Goal: Information Seeking & Learning: Learn about a topic

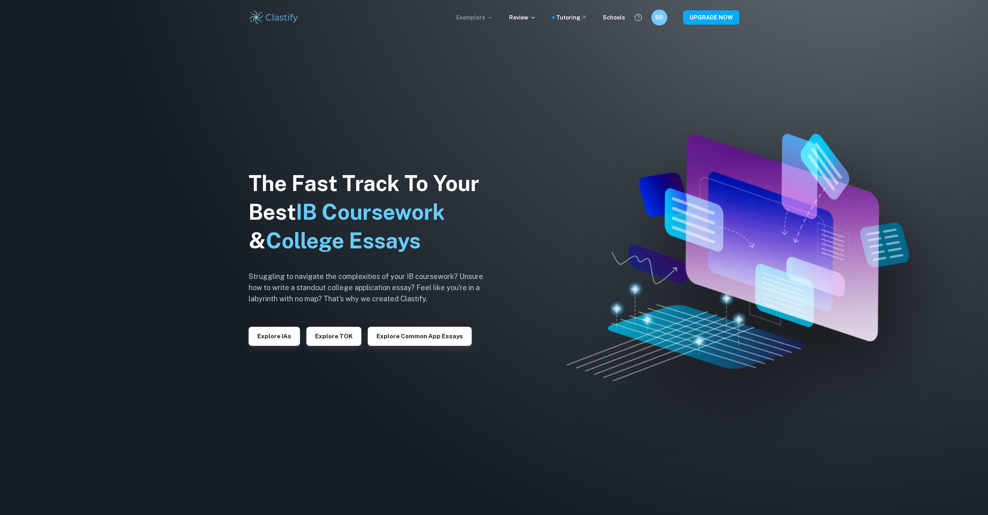
click at [493, 16] on icon at bounding box center [490, 17] width 6 height 6
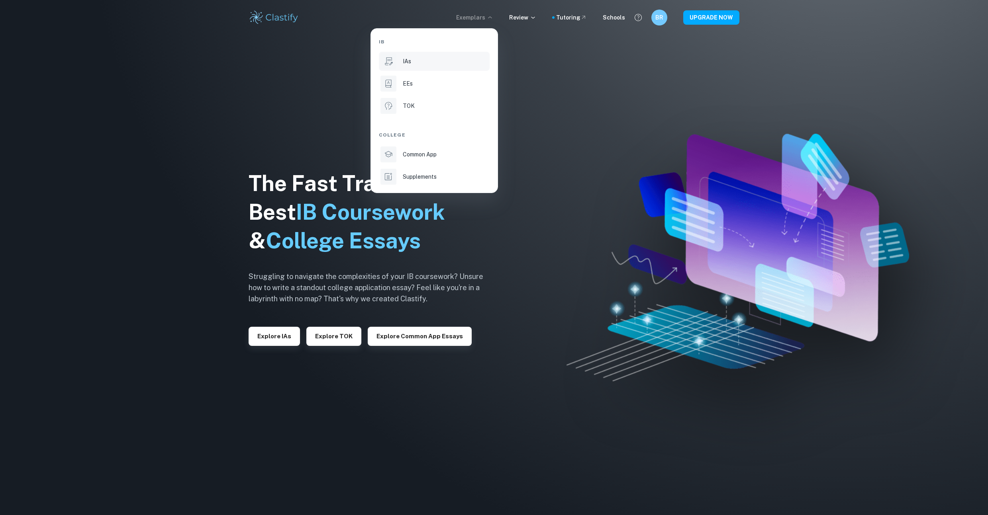
click at [414, 66] on li "IAs" at bounding box center [434, 61] width 111 height 19
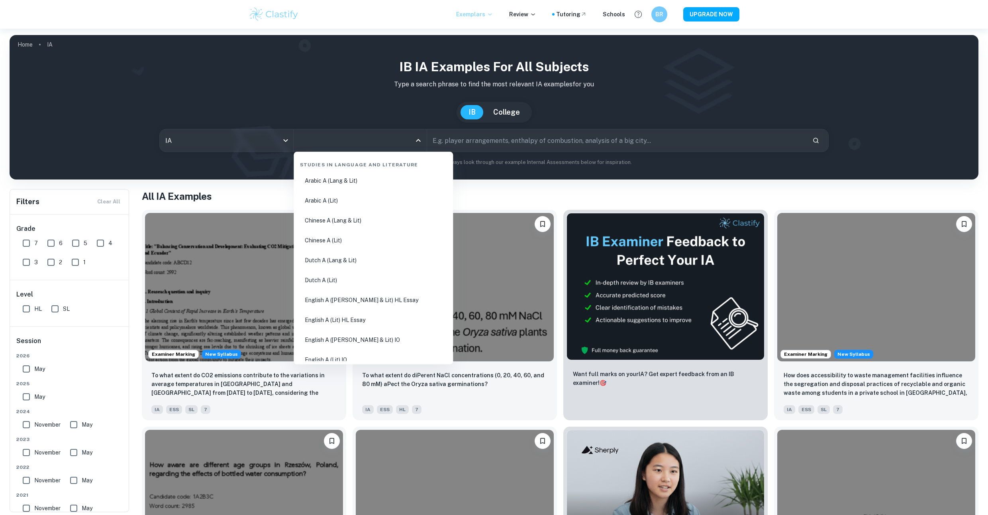
click at [380, 137] on input "All Subjects" at bounding box center [354, 140] width 114 height 15
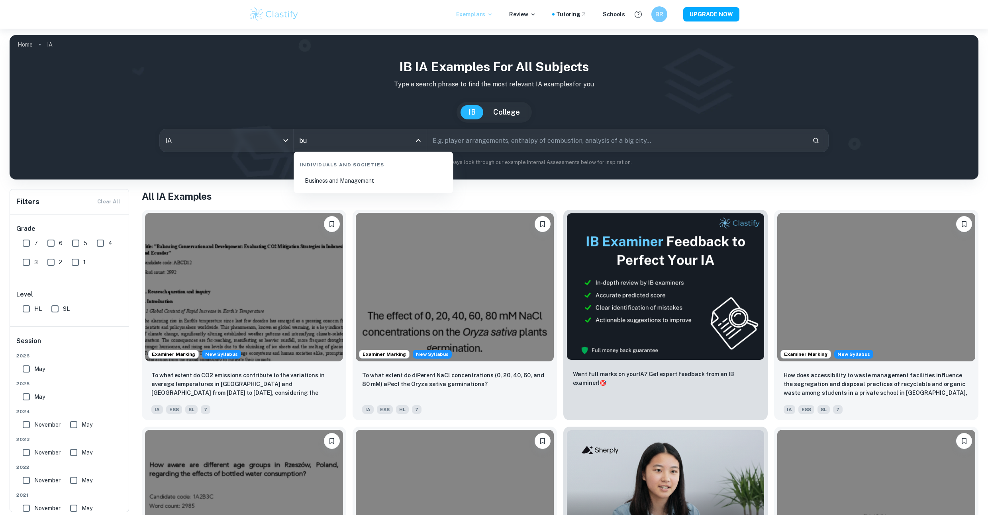
type input "bu"
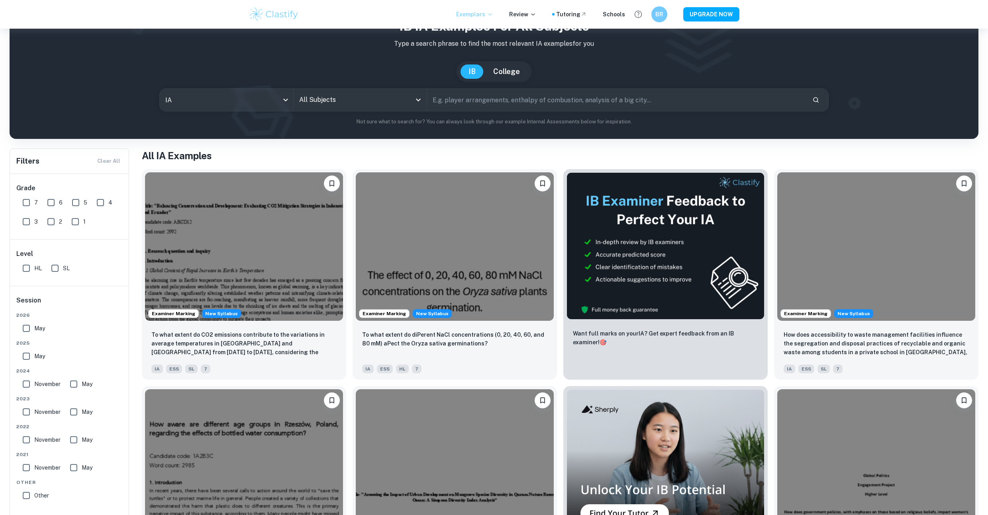
scroll to position [53, 0]
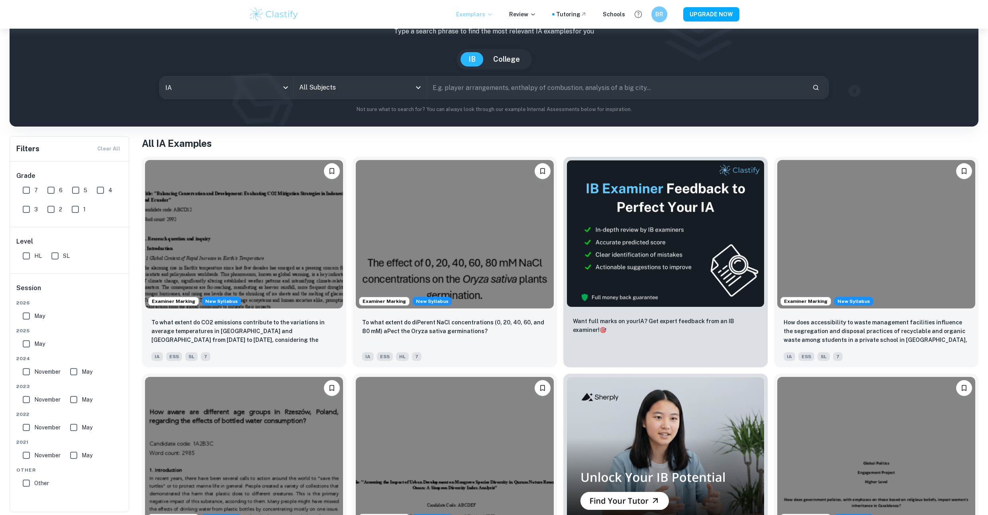
click at [55, 255] on input "SL" at bounding box center [55, 256] width 16 height 16
checkbox input "true"
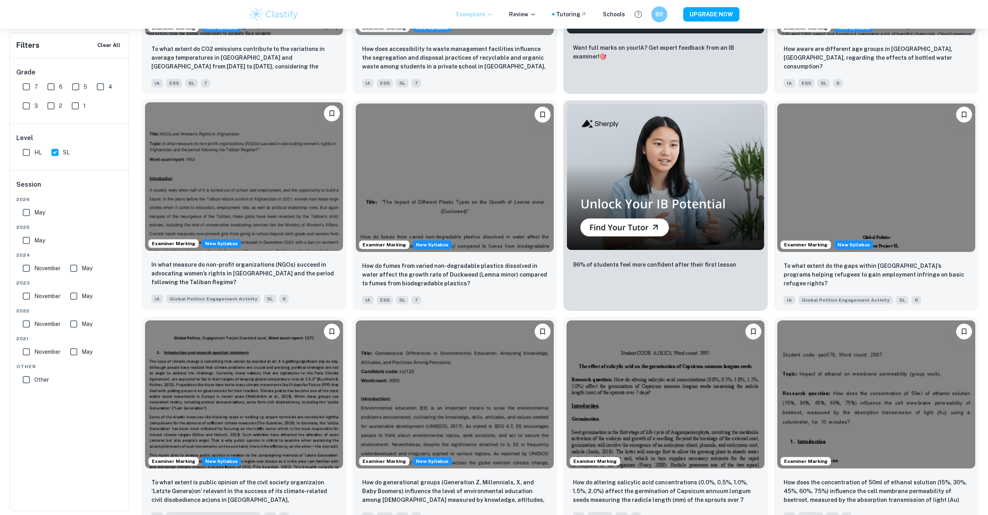
scroll to position [372, 0]
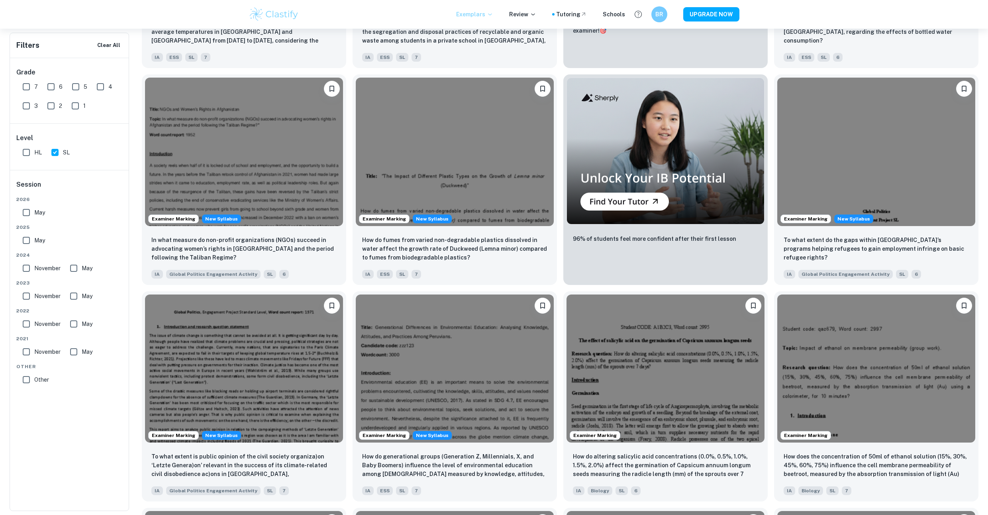
click at [21, 87] on input "7" at bounding box center [26, 87] width 16 height 16
checkbox input "true"
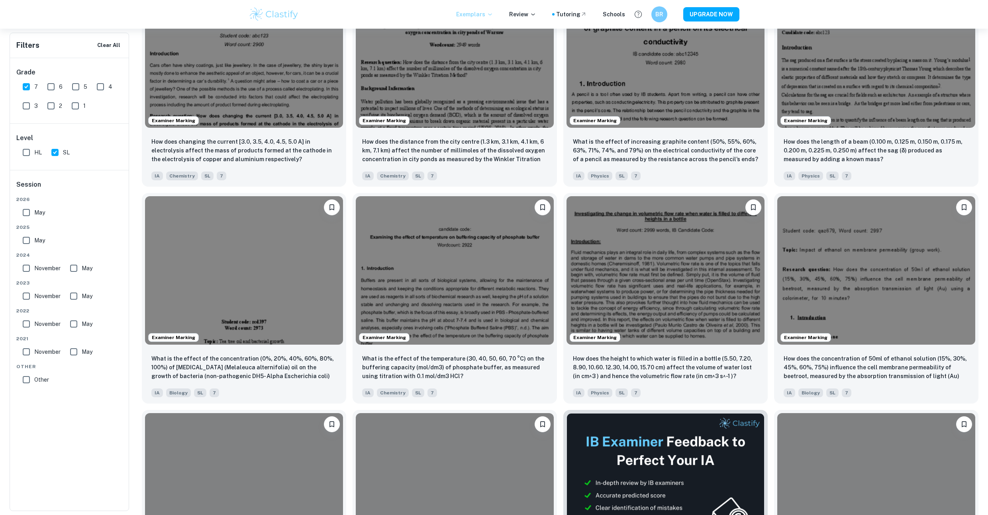
scroll to position [690, 0]
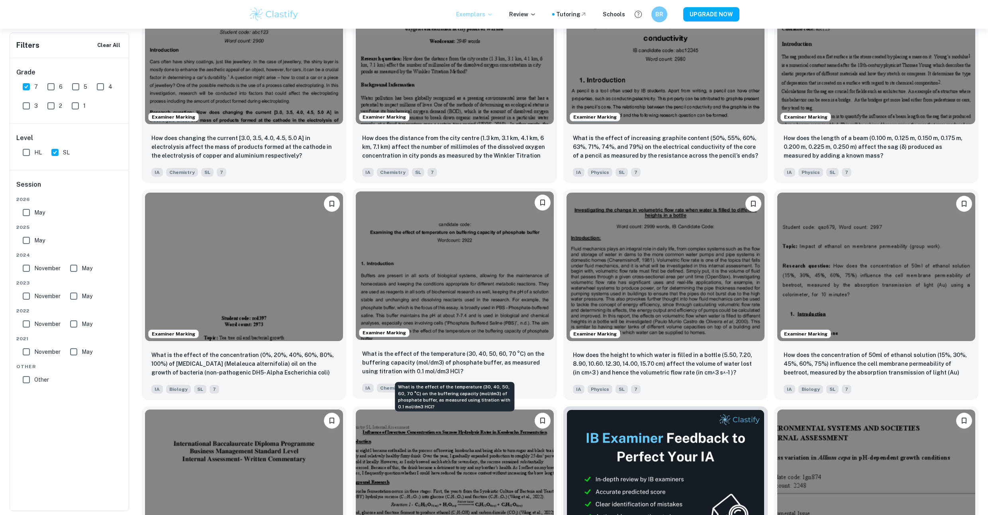
click at [452, 364] on p "What is the effect of the temperature (30, 40, 50, 60, 70 °C) on the buffering …" at bounding box center [454, 363] width 185 height 26
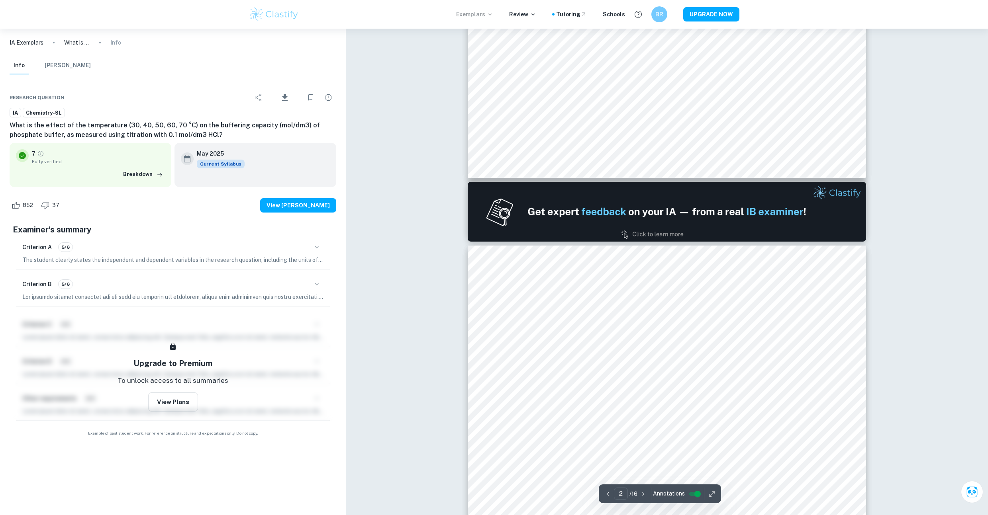
type input "1"
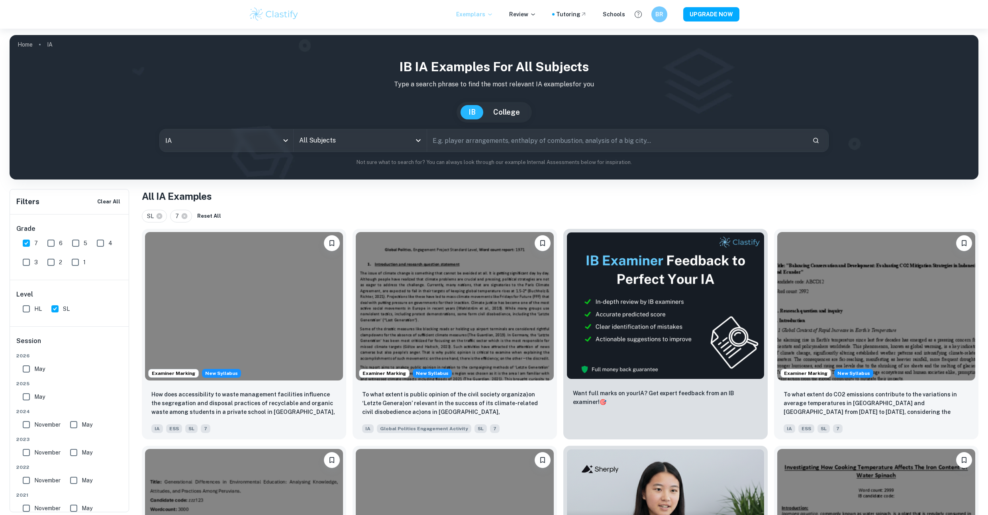
click at [364, 143] on input "All Subjects" at bounding box center [354, 140] width 114 height 15
click at [394, 179] on li "Business and Management" at bounding box center [373, 181] width 153 height 18
type input "Business and Management"
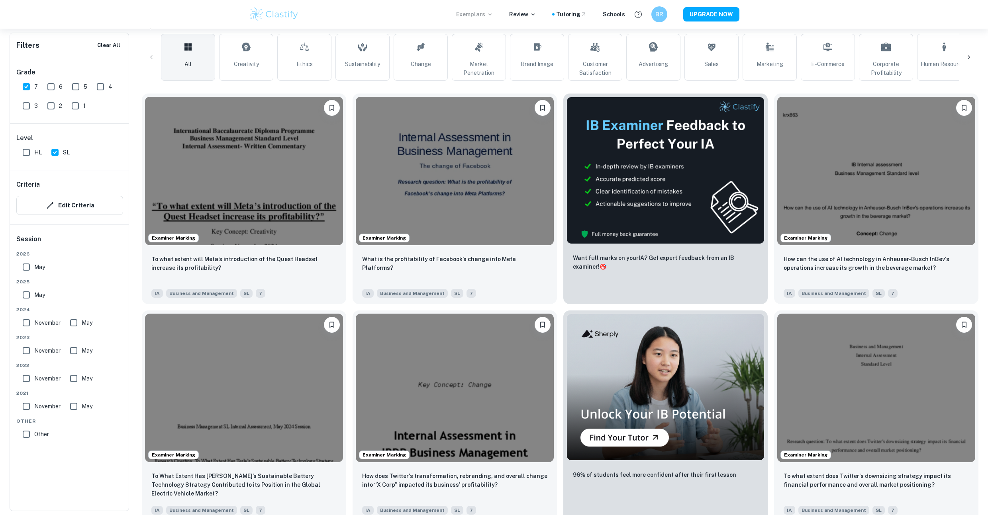
scroll to position [212, 0]
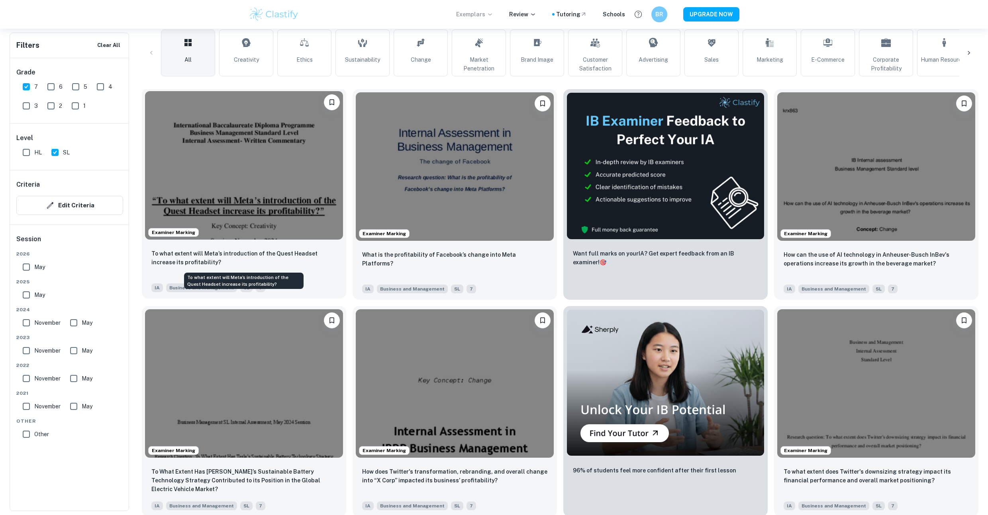
click at [282, 260] on p "To what extent will Meta’s introduction of the Quest Headset increase its profi…" at bounding box center [243, 258] width 185 height 18
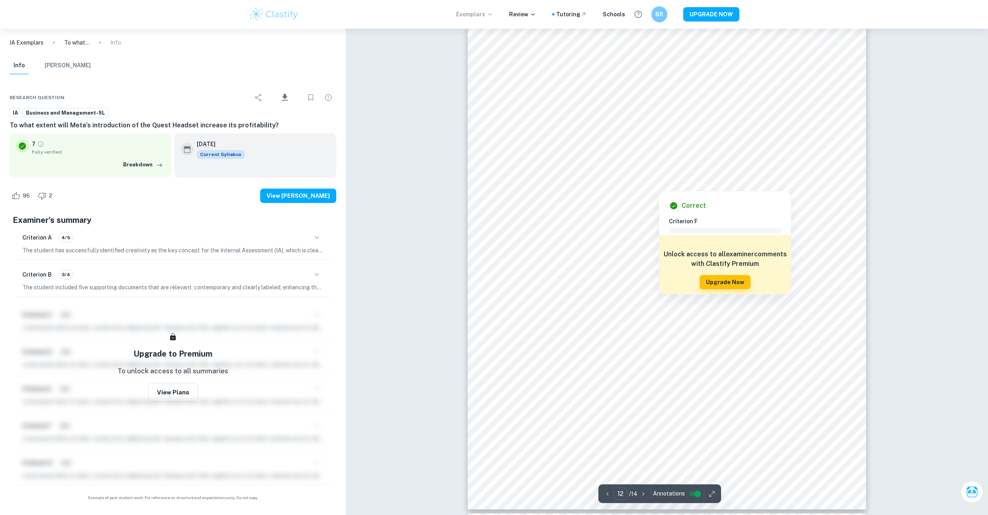
scroll to position [6393, 0]
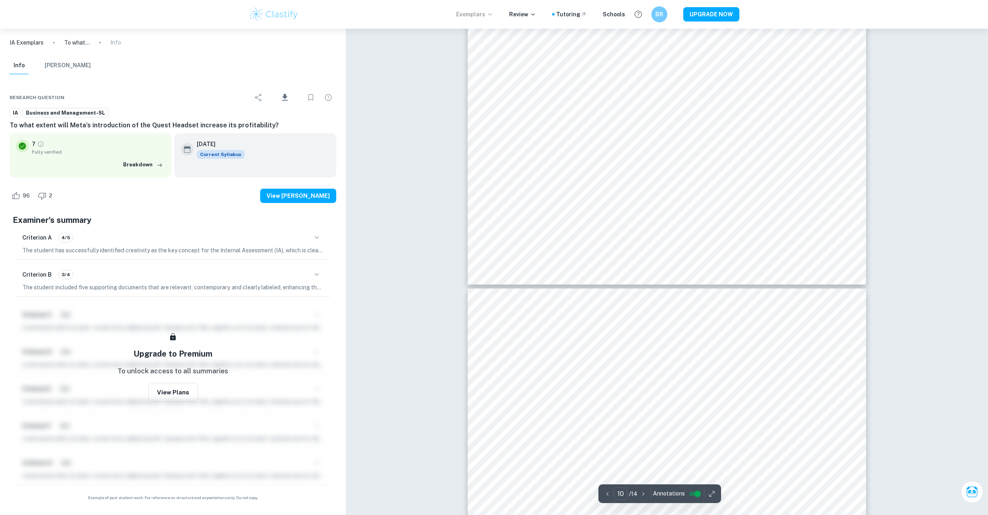
type input "9"
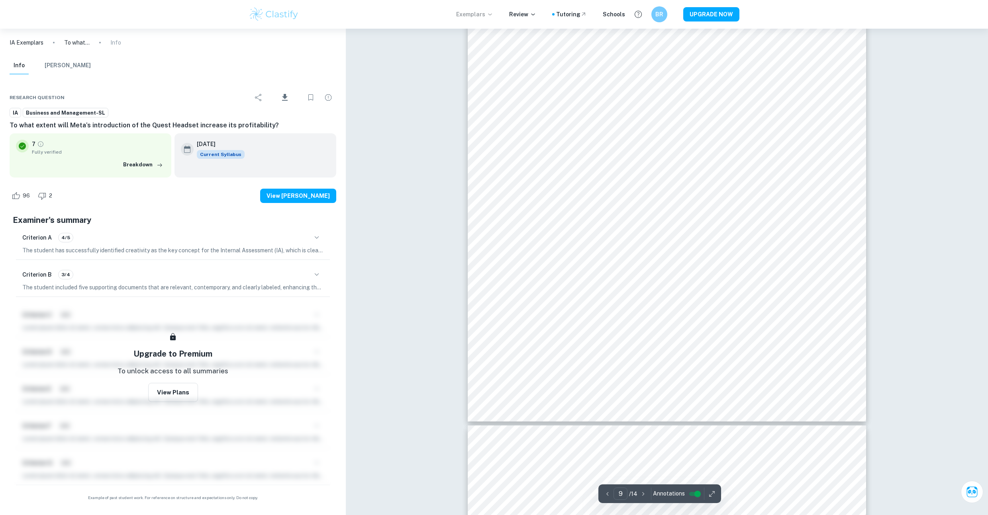
scroll to position [4907, 0]
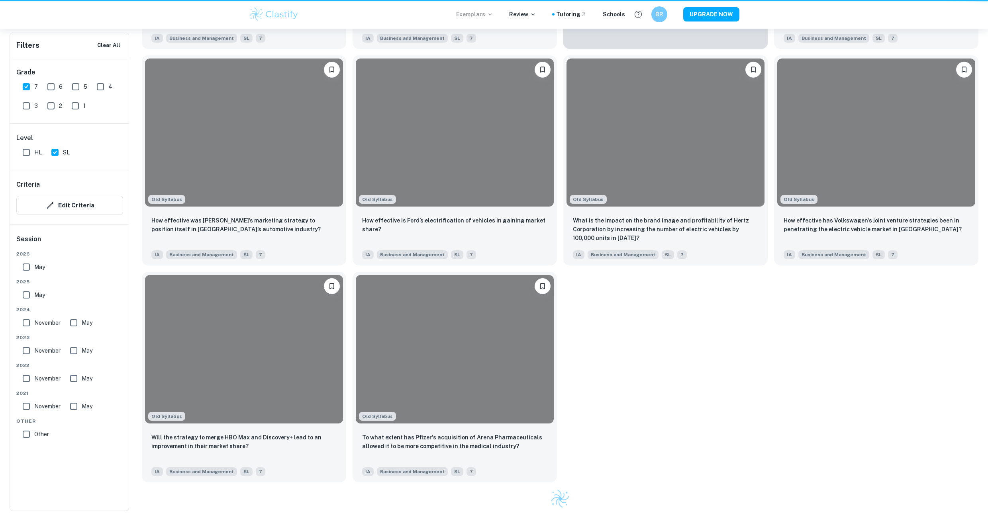
scroll to position [212, 0]
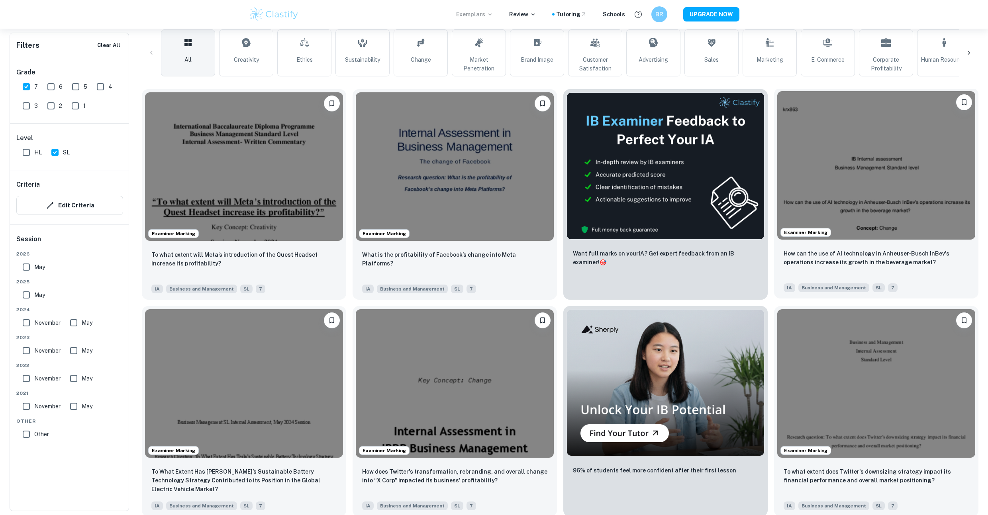
click at [944, 190] on img at bounding box center [876, 165] width 198 height 149
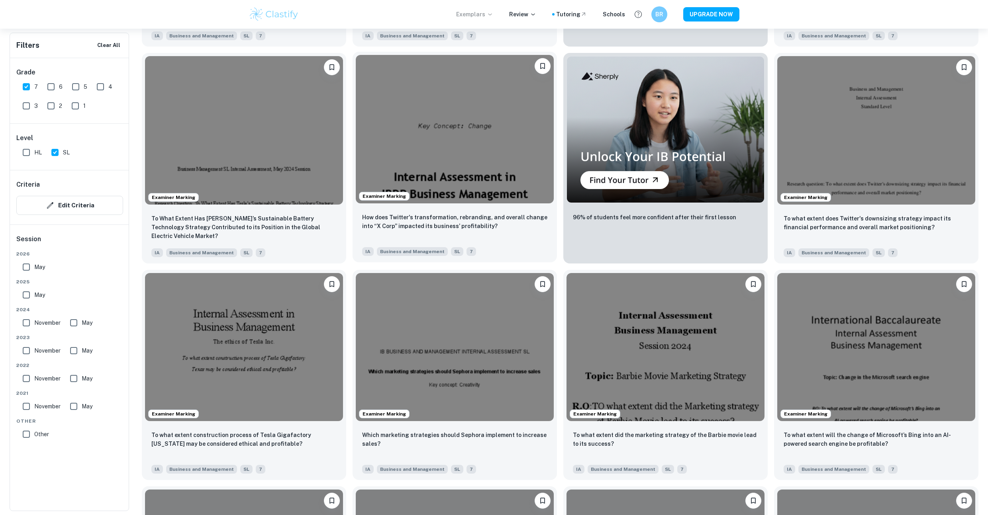
scroll to position [478, 0]
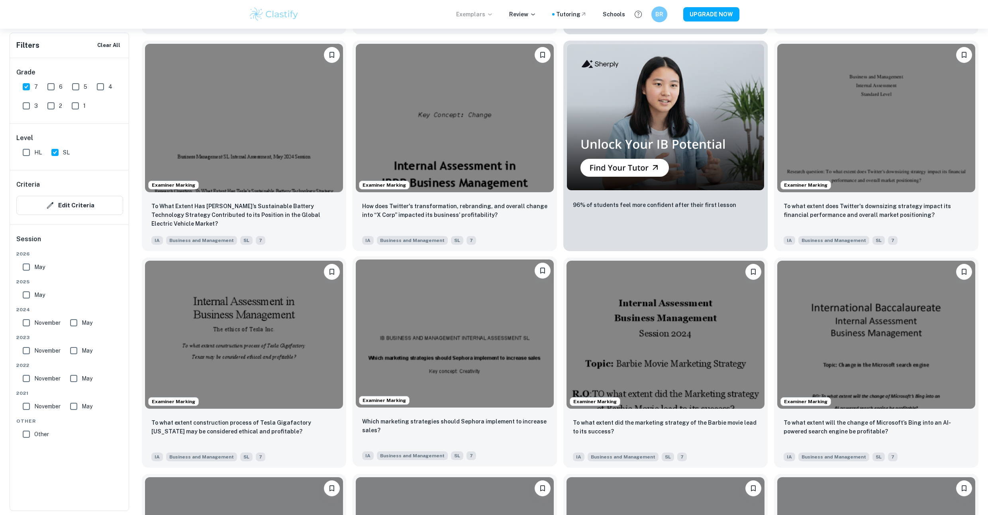
click at [508, 303] on img at bounding box center [455, 334] width 198 height 149
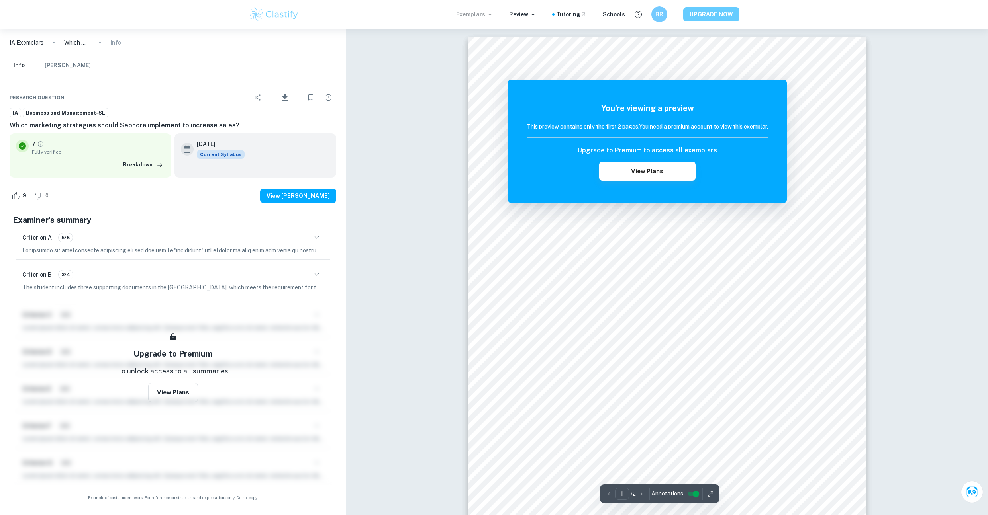
click at [694, 7] on button "UPGRADE NOW" at bounding box center [711, 14] width 56 height 14
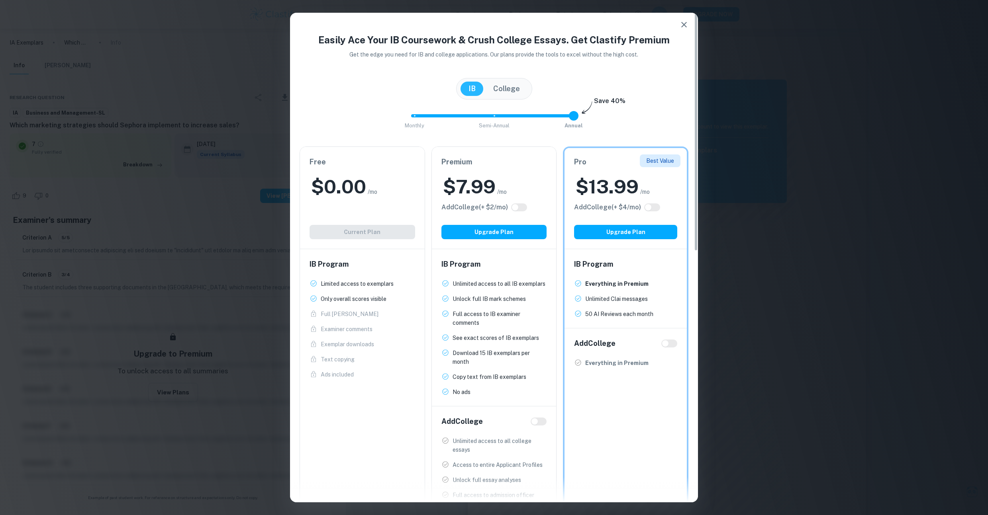
click at [504, 90] on button "College" at bounding box center [506, 89] width 43 height 14
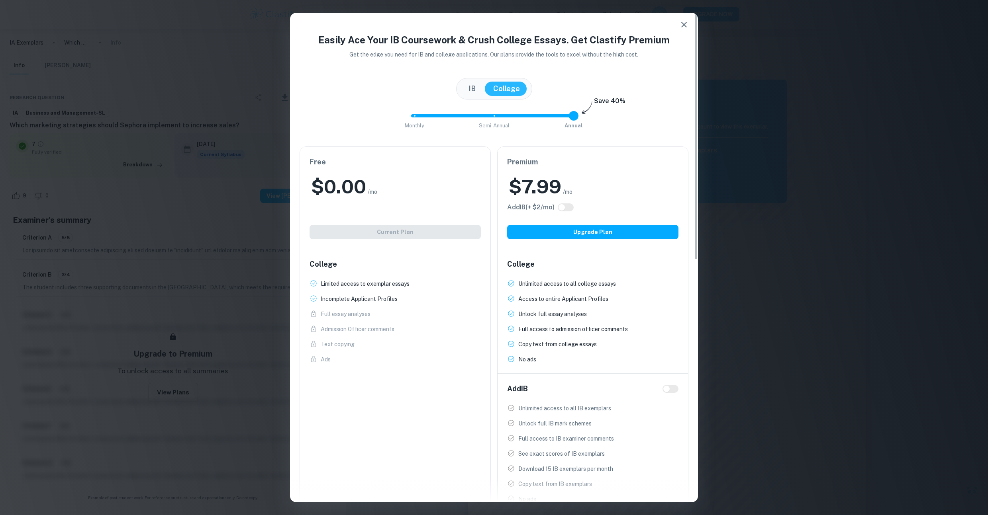
click at [470, 85] on button "IB" at bounding box center [471, 89] width 23 height 14
